Goal: Find specific page/section: Find specific page/section

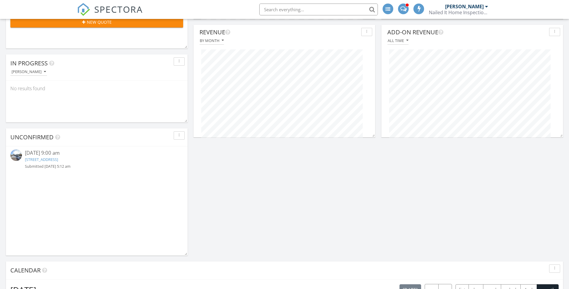
scroll to position [177, 0]
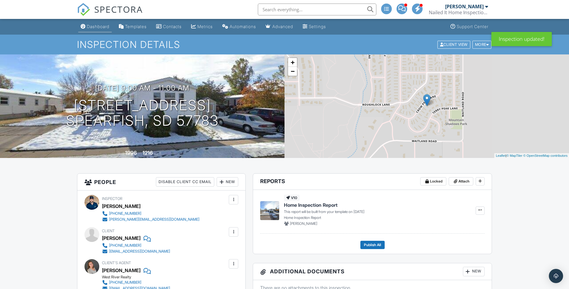
click at [107, 29] on link "Dashboard" at bounding box center [94, 26] width 33 height 11
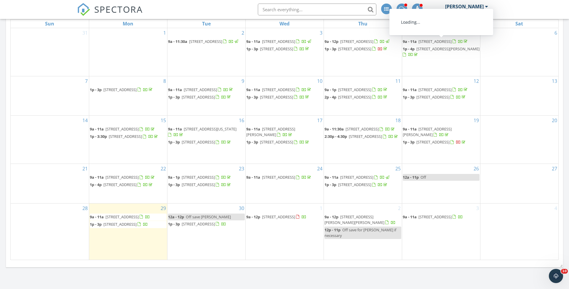
scroll to position [460, 0]
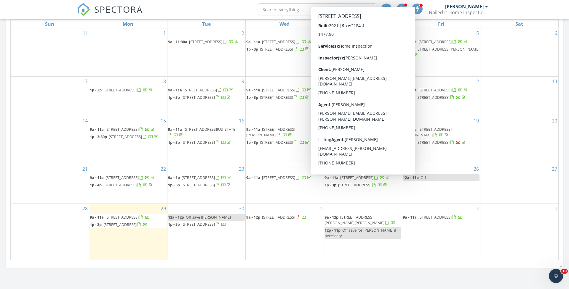
click at [537, 175] on div "27" at bounding box center [519, 183] width 78 height 39
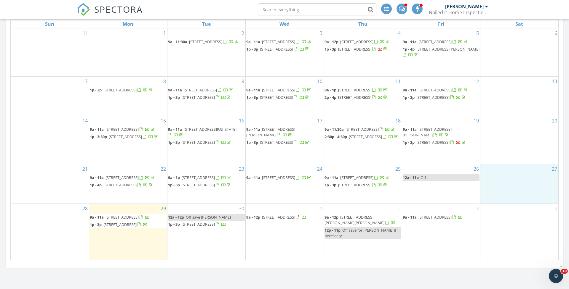
click at [458, 52] on span "[STREET_ADDRESS][PERSON_NAME]" at bounding box center [447, 48] width 63 height 5
